Goal: Use online tool/utility: Utilize a website feature to perform a specific function

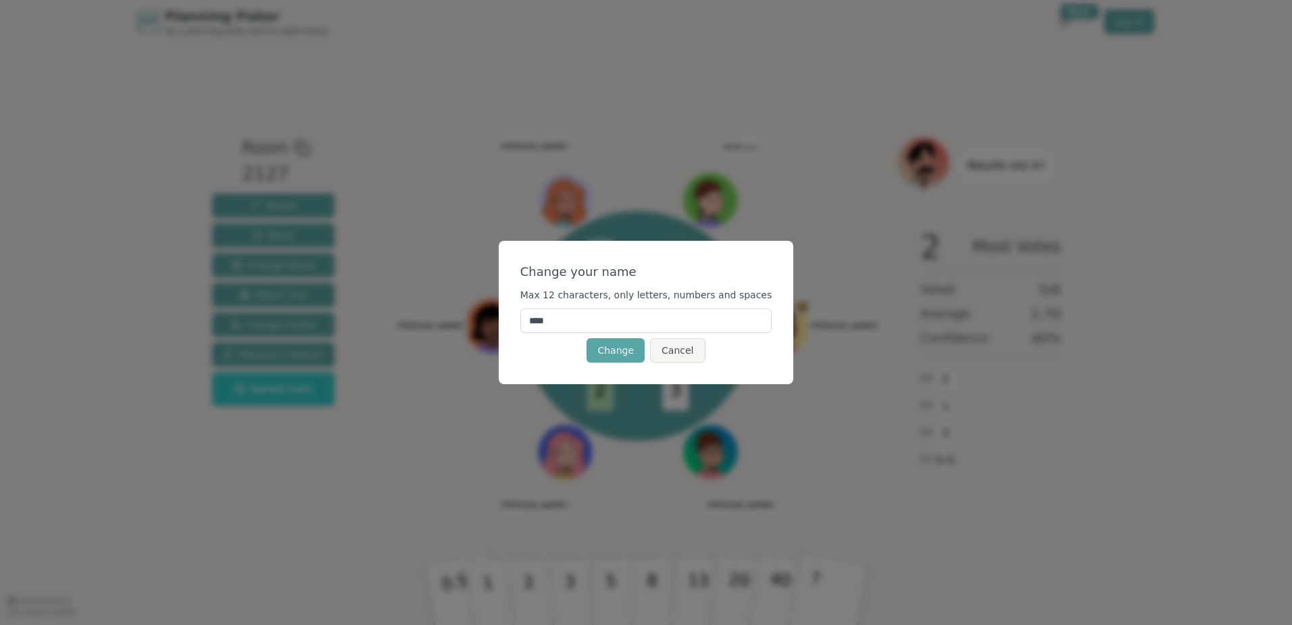
click at [574, 327] on input "****" at bounding box center [646, 320] width 252 height 24
type input "*****"
click at [625, 353] on button "Change" at bounding box center [616, 350] width 58 height 24
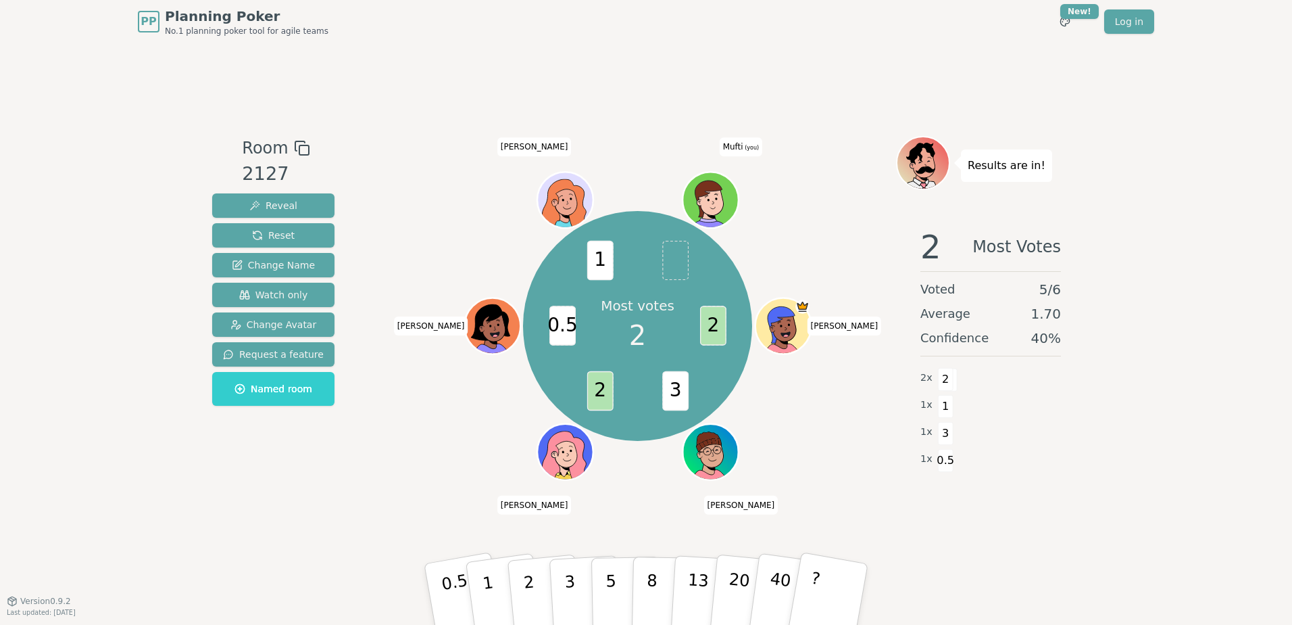
click at [116, 318] on div "PP Planning Poker No.1 planning poker tool for agile teams Toggle theme New! Lo…" at bounding box center [646, 312] width 1292 height 625
drag, startPoint x: 481, startPoint y: 581, endPoint x: 685, endPoint y: 262, distance: 379.1
click at [685, 262] on div "Room 2127 Reveal Reset Change Name Watch only Change Avatar Request a feature N…" at bounding box center [646, 322] width 879 height 372
click at [492, 593] on p "1" at bounding box center [490, 596] width 20 height 74
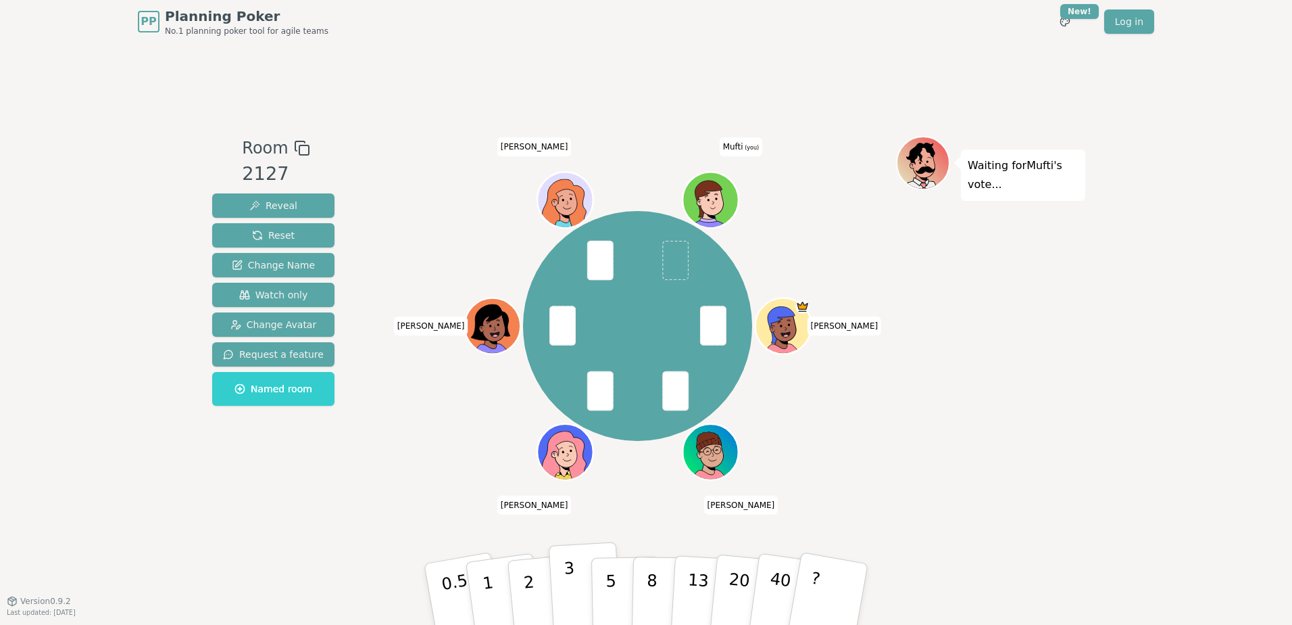
click at [562, 583] on button "3" at bounding box center [586, 593] width 74 height 105
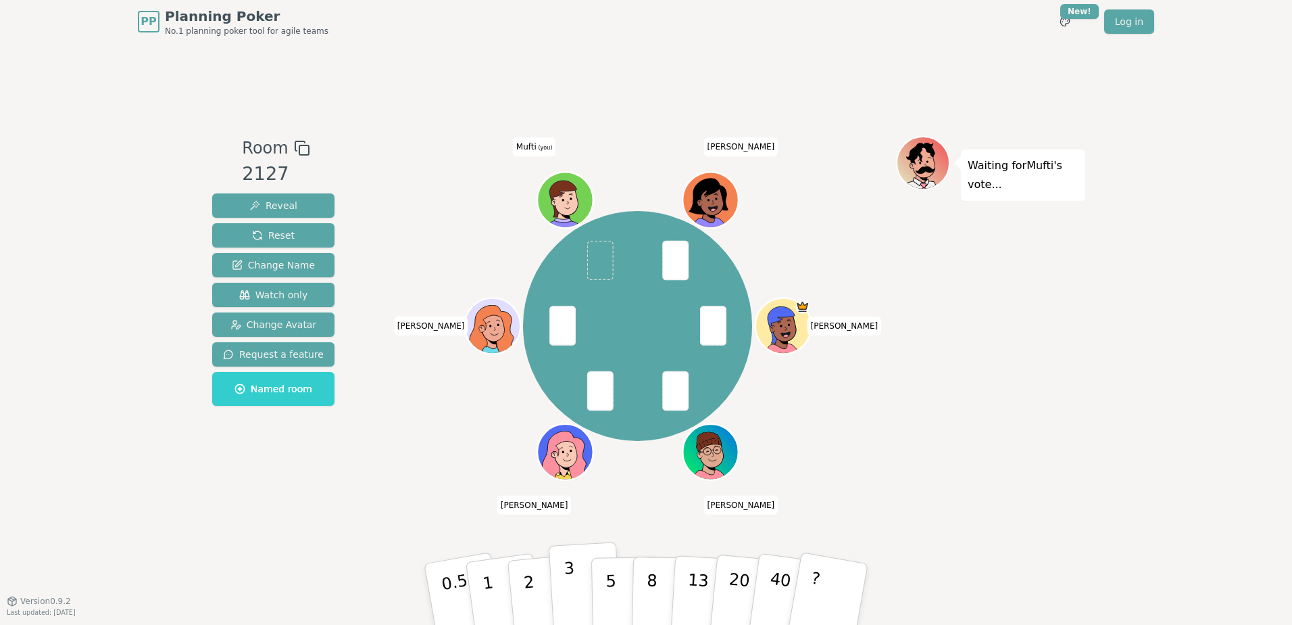
click at [573, 581] on p "3" at bounding box center [571, 595] width 15 height 74
click at [565, 600] on button "3" at bounding box center [586, 593] width 74 height 105
click at [574, 570] on button "3" at bounding box center [586, 593] width 74 height 105
click at [568, 587] on p "3" at bounding box center [571, 595] width 15 height 74
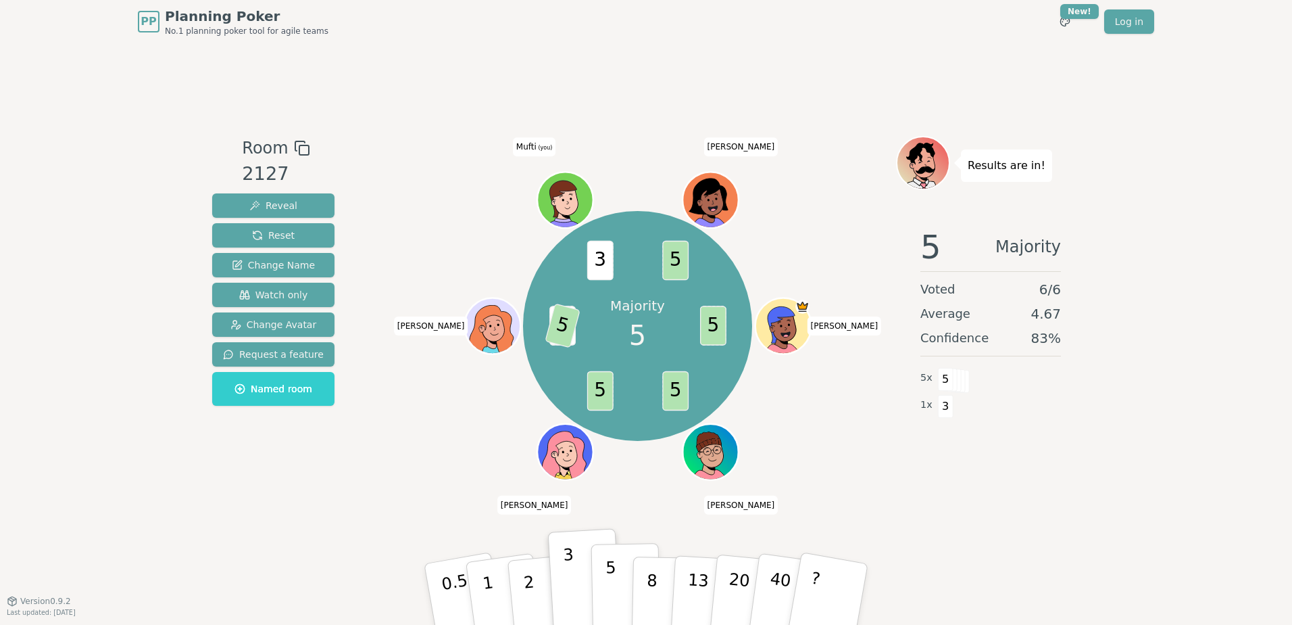
click at [609, 571] on p "5" at bounding box center [611, 594] width 11 height 73
